Goal: Find specific page/section: Find specific page/section

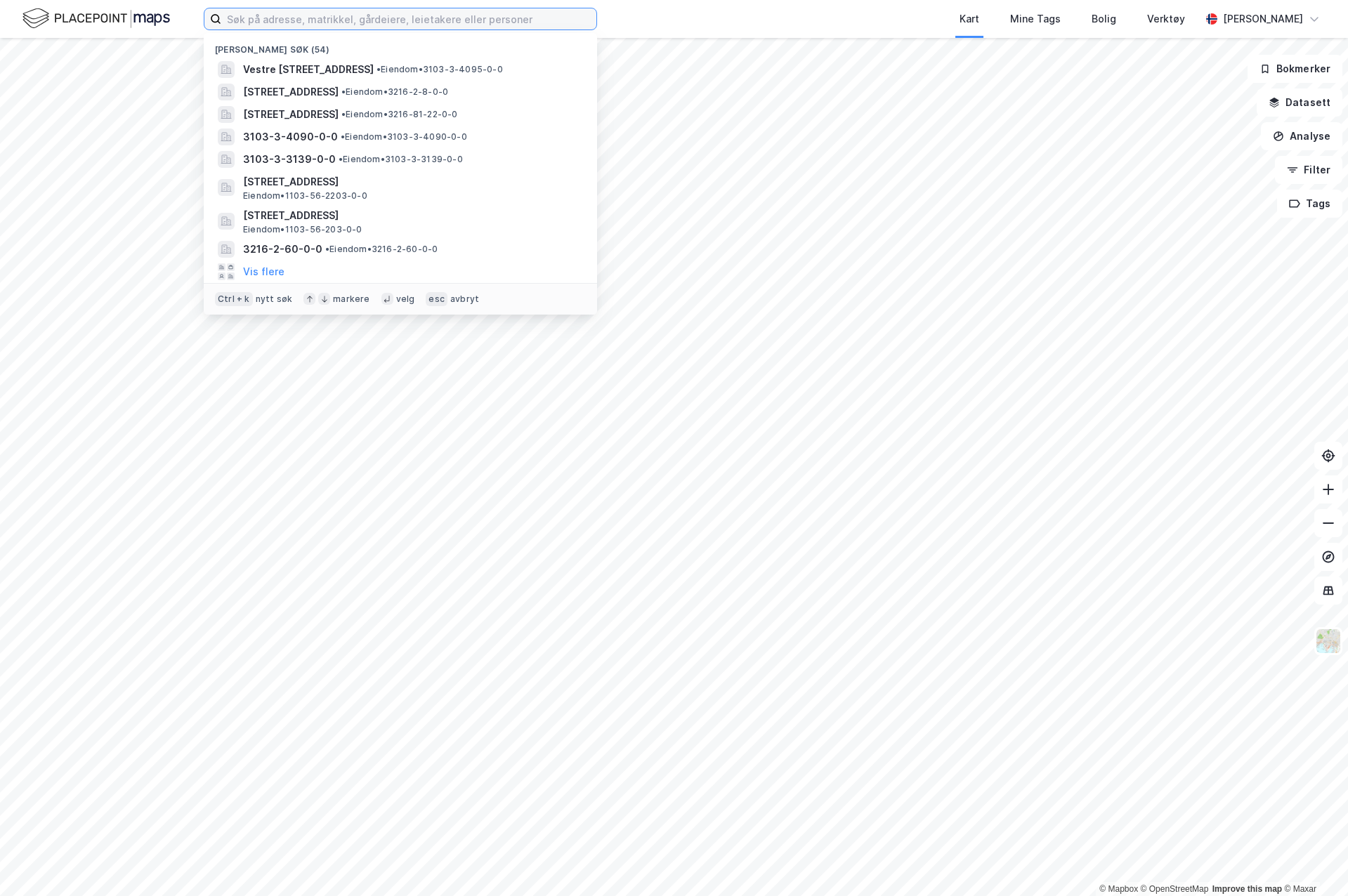
click at [337, 13] on input at bounding box center [409, 18] width 375 height 21
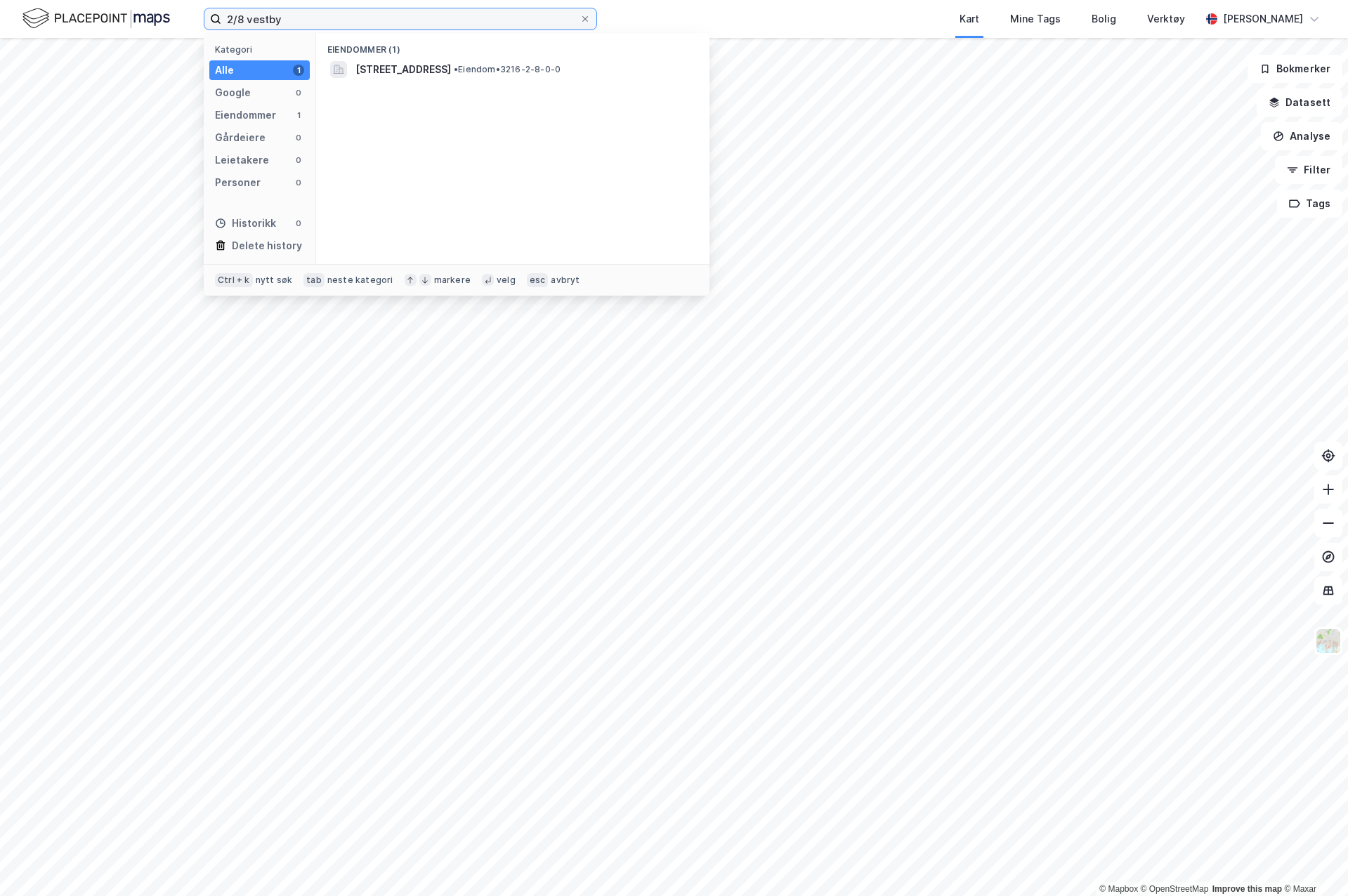
type input "2/8 vestby"
click at [424, 83] on div "Eiendommer (1) [STREET_ADDRESS] • Eiendom • 3216-2-8-0-0" at bounding box center [512, 148] width 393 height 231
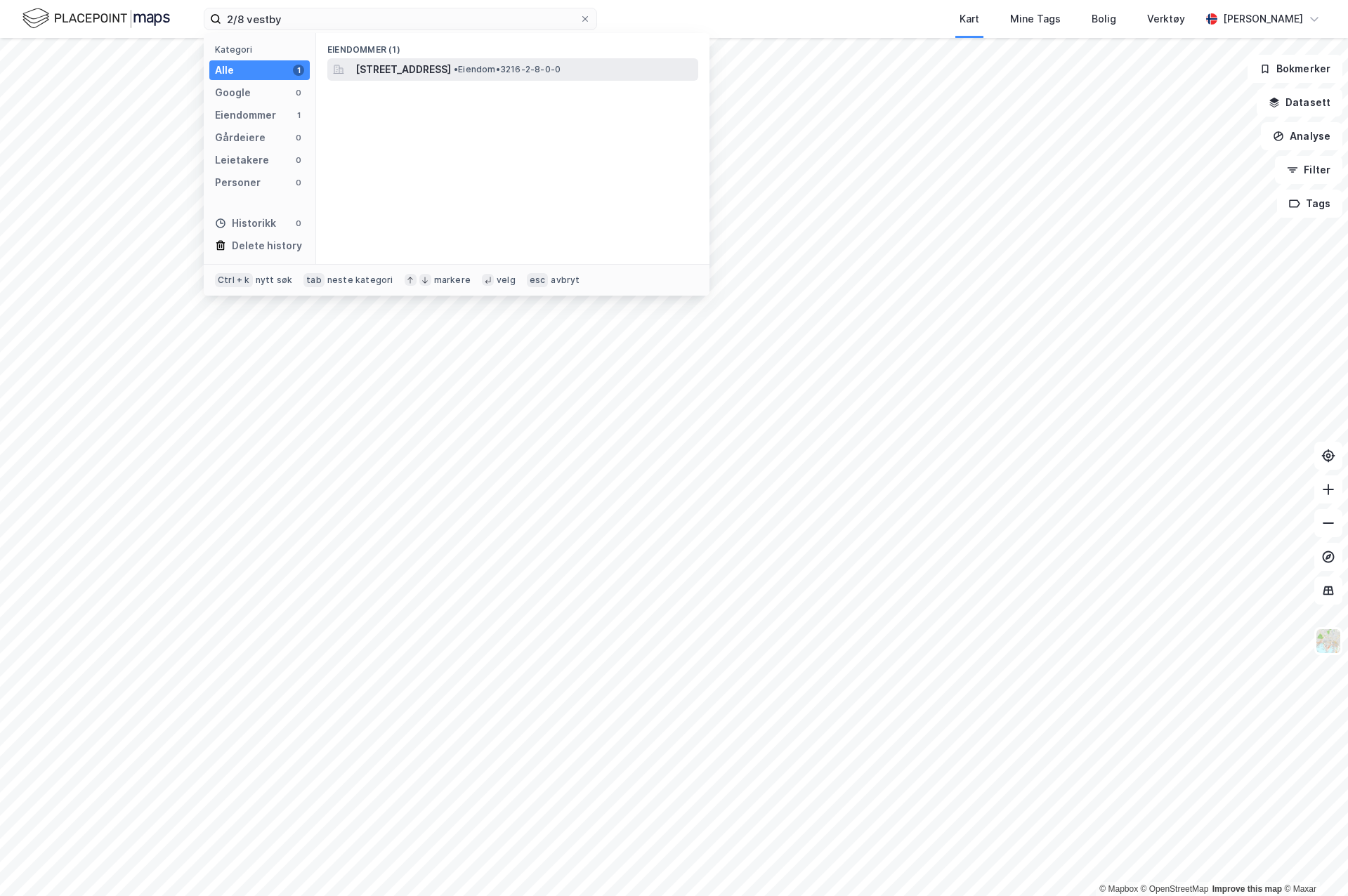
click at [434, 72] on span "[STREET_ADDRESS]" at bounding box center [403, 69] width 96 height 17
